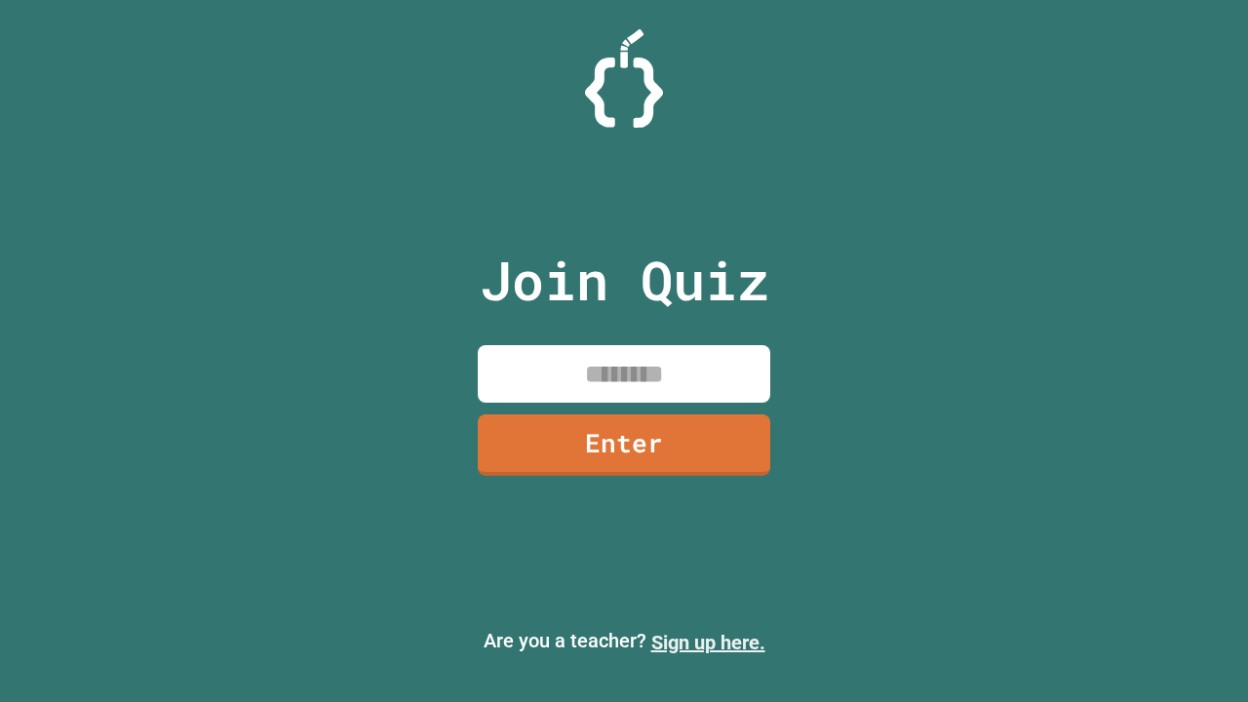
click at [708, 643] on link "Sign up here." at bounding box center [708, 642] width 114 height 23
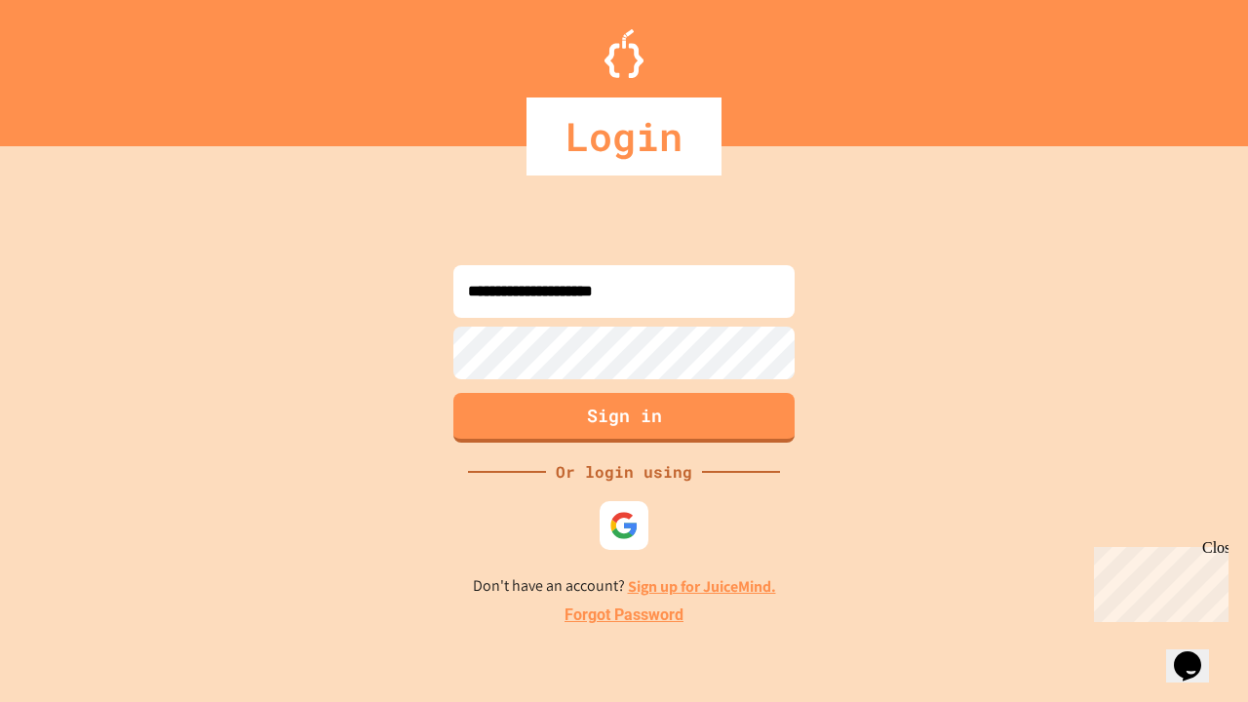
type input "**********"
